Goal: Find specific page/section: Find specific page/section

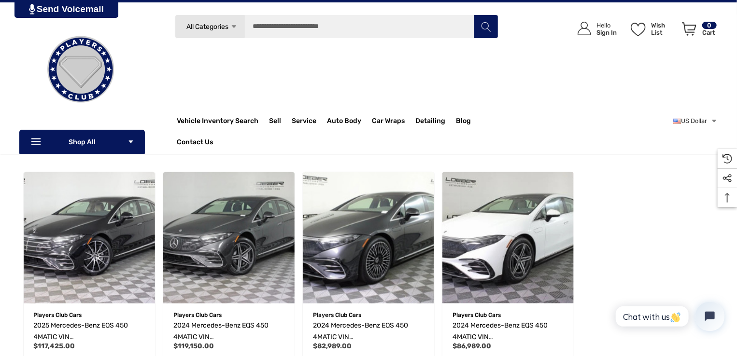
scroll to position [112, 0]
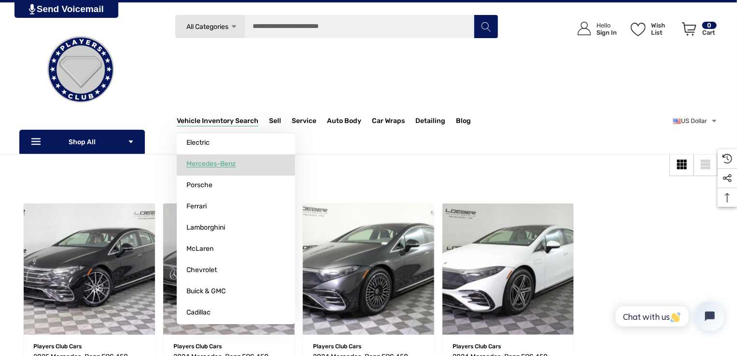
click at [210, 166] on span "Mercedes-Benz" at bounding box center [210, 164] width 49 height 9
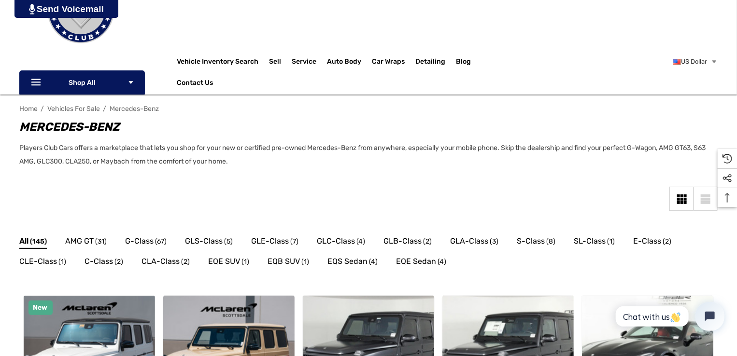
scroll to position [77, 0]
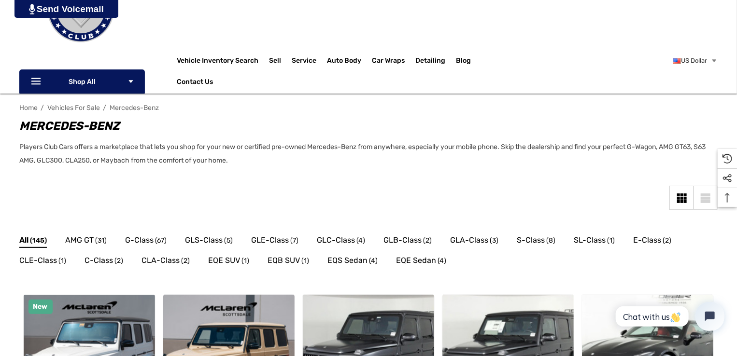
click at [703, 206] on link "List View" at bounding box center [705, 198] width 24 height 24
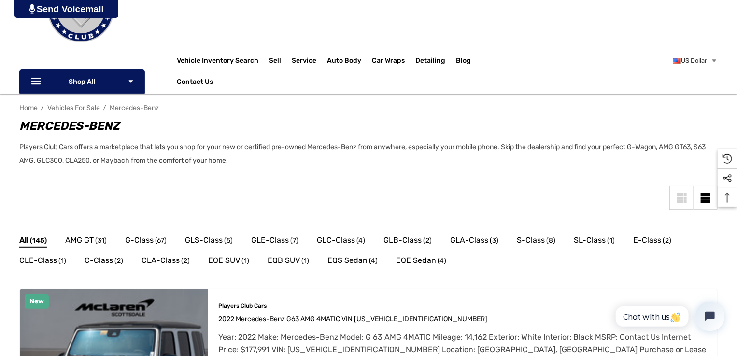
click at [675, 201] on link "Grid View" at bounding box center [681, 198] width 24 height 24
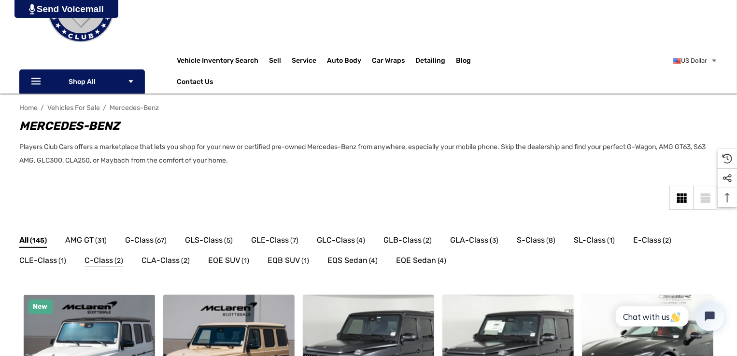
click at [93, 258] on span "C-Class" at bounding box center [98, 260] width 28 height 13
